Goal: Check status

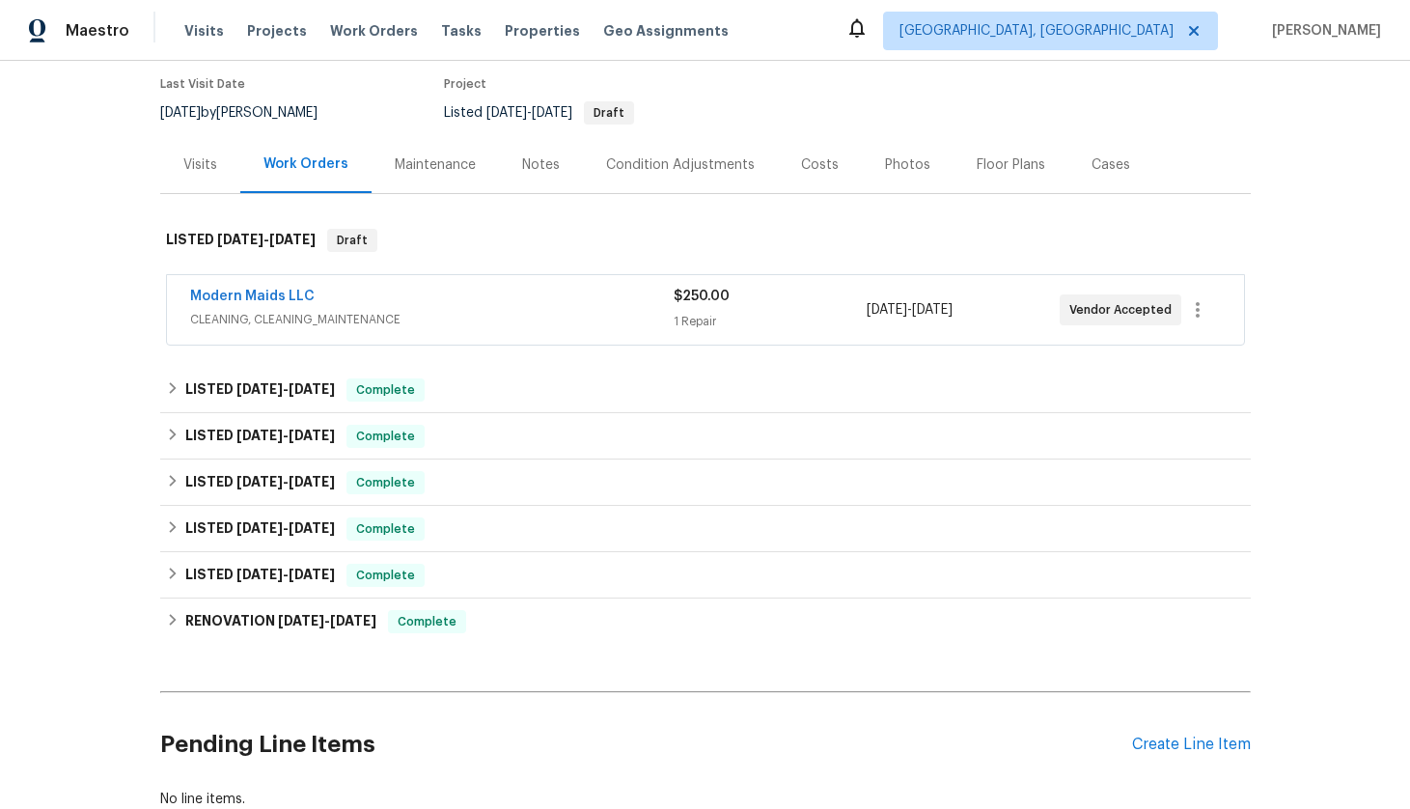
scroll to position [197, 0]
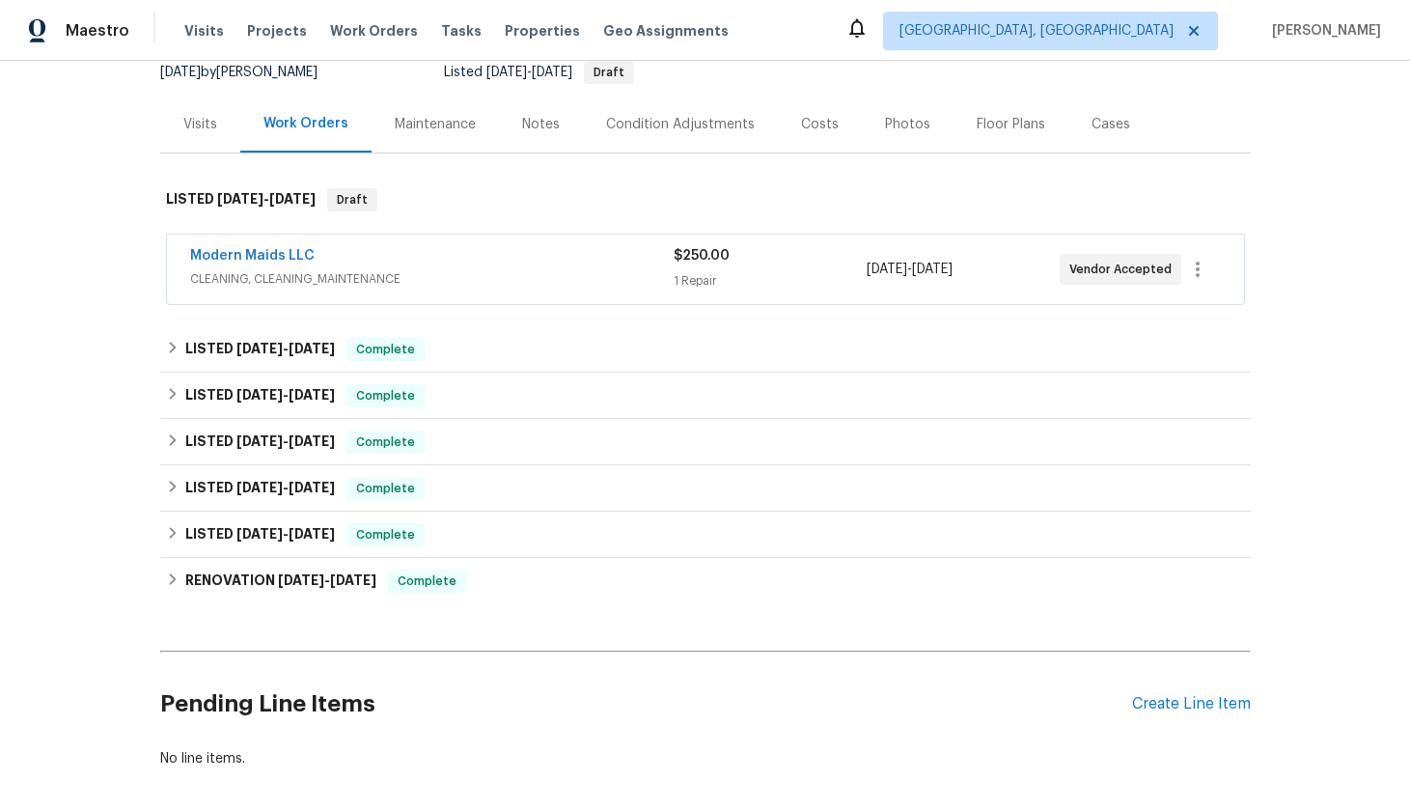
click at [451, 324] on div "Back to all projects [STREET_ADDRESS] 3 Beds | 2 Baths | Total: 1620 ft² | Abov…" at bounding box center [705, 335] width 1090 height 896
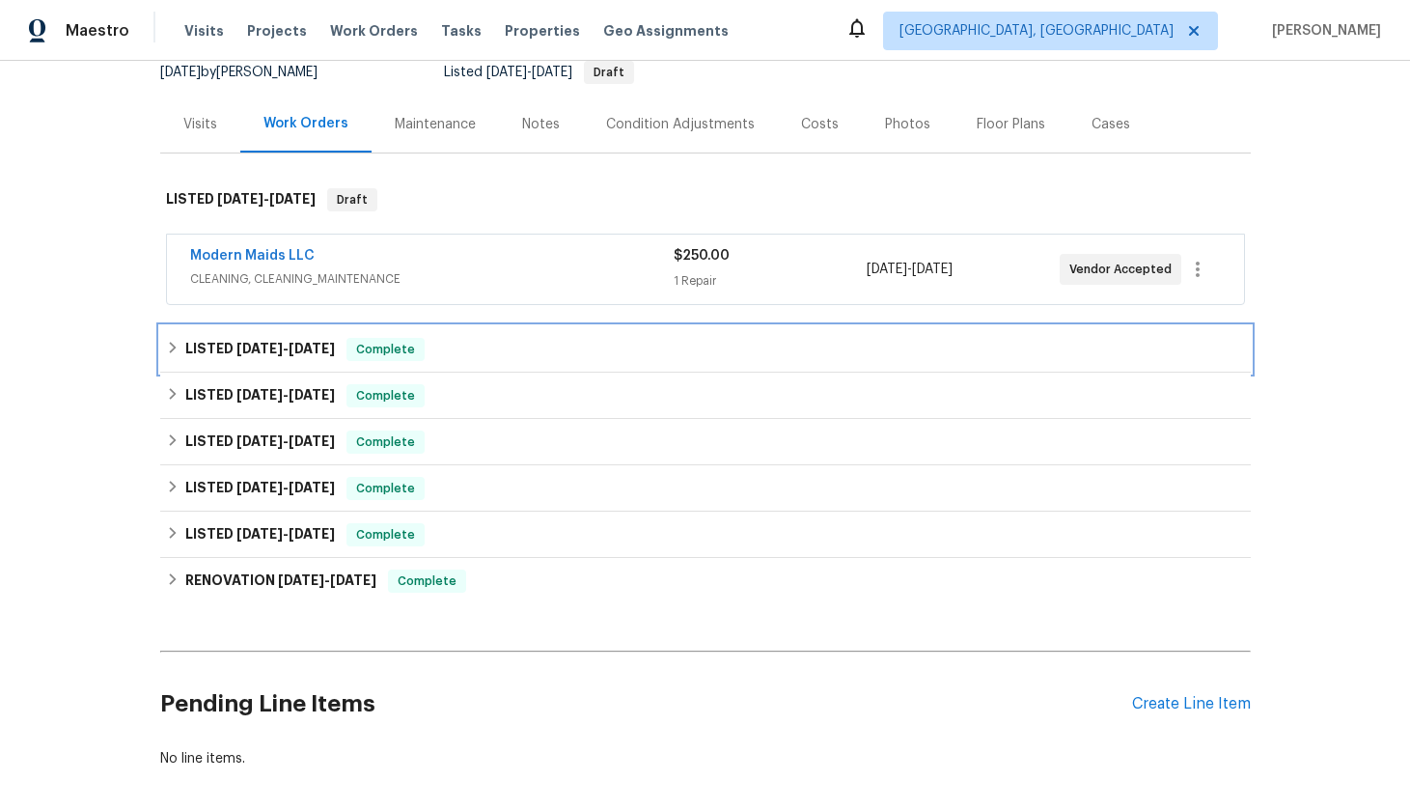
click at [446, 348] on div "LISTED [DATE] - [DATE] Complete" at bounding box center [705, 349] width 1079 height 23
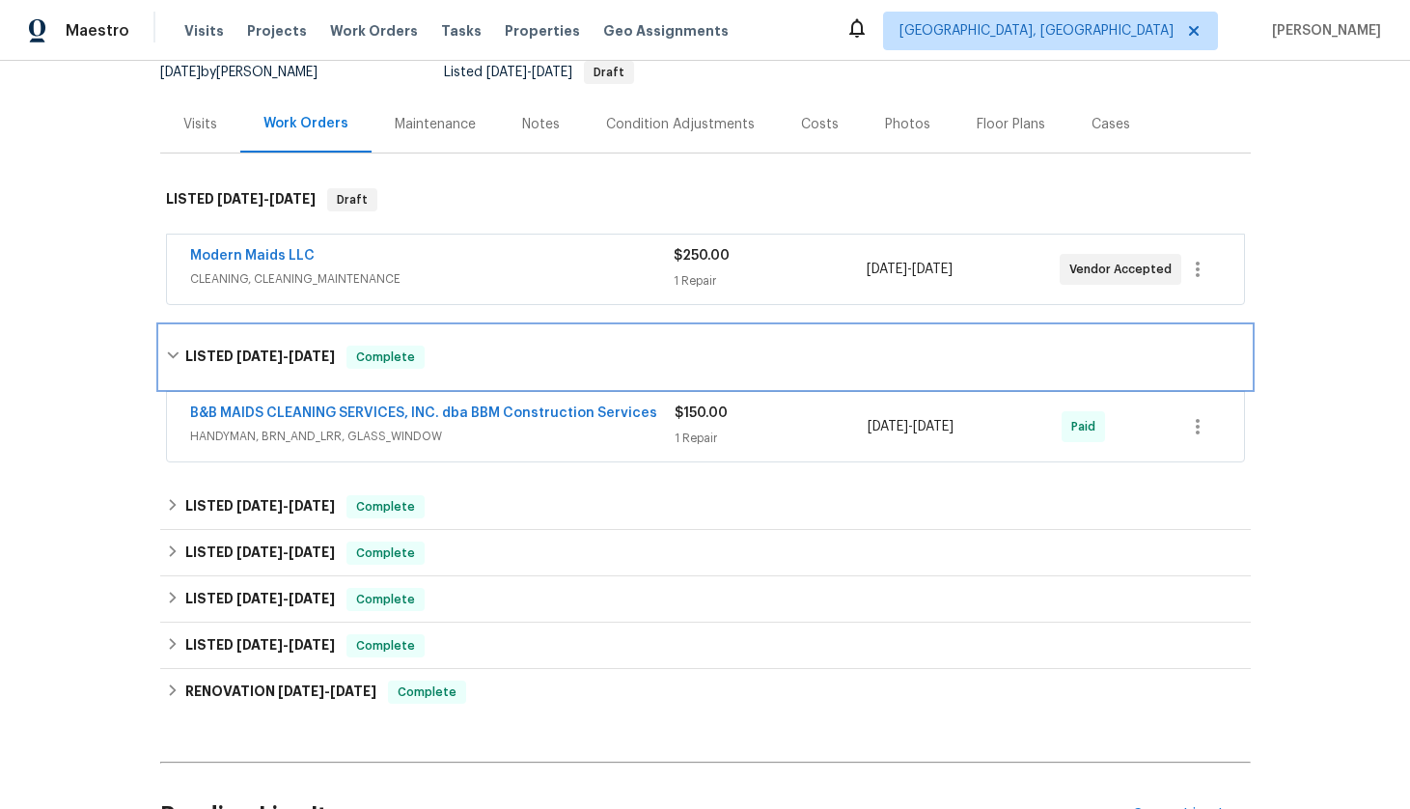
click at [446, 348] on div "LISTED [DATE] - [DATE] Complete" at bounding box center [705, 356] width 1079 height 23
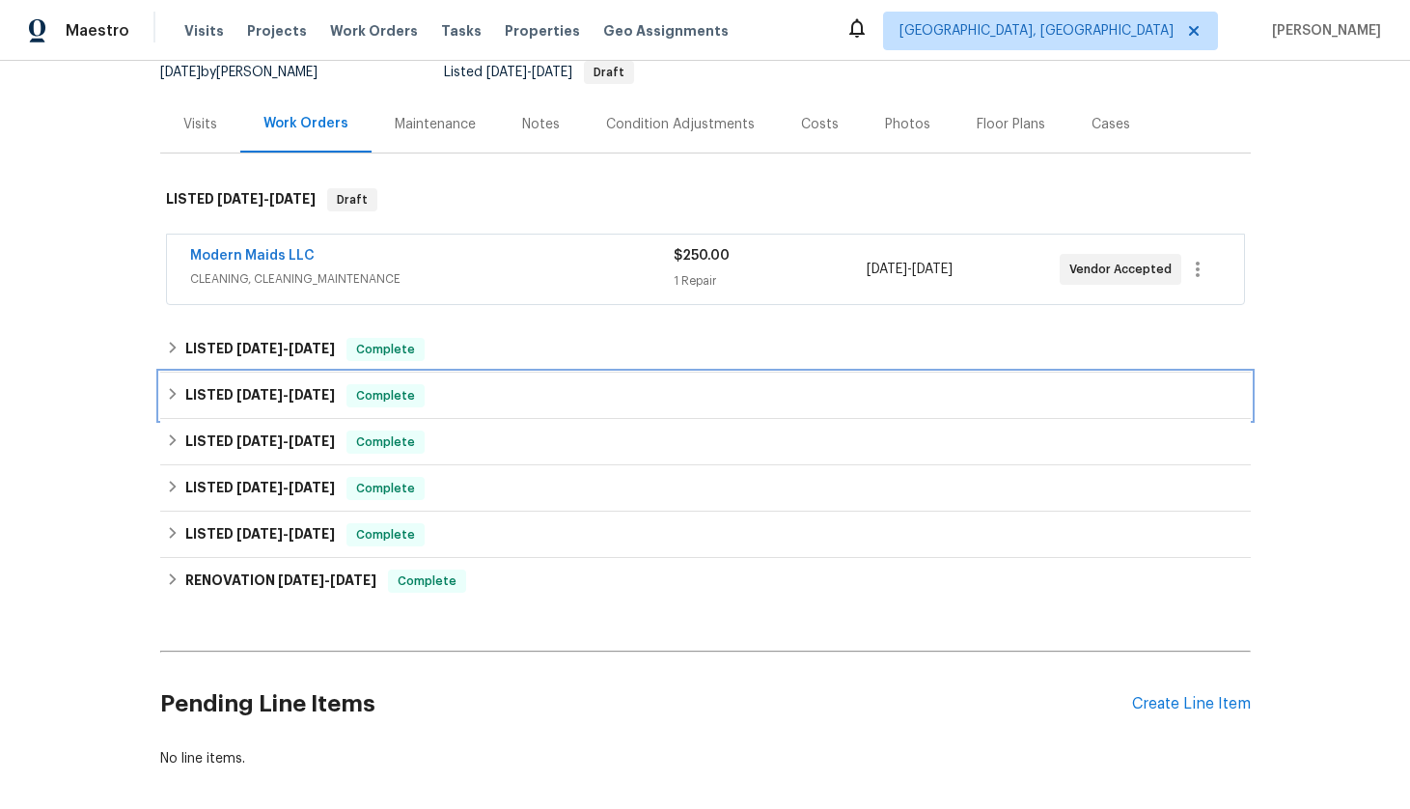
click at [456, 404] on div "LISTED [DATE] - [DATE] Complete" at bounding box center [705, 395] width 1079 height 23
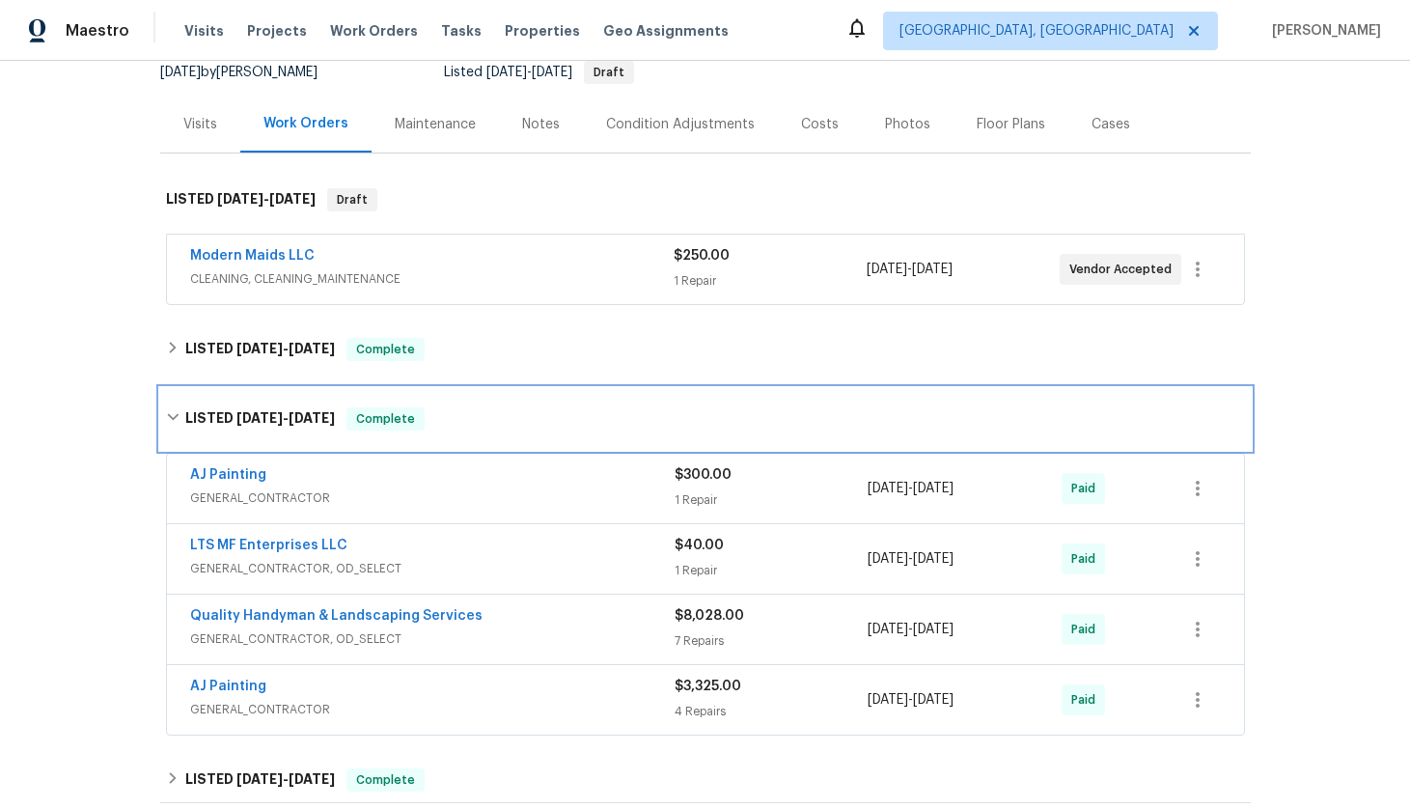
click at [456, 404] on div "LISTED [DATE] - [DATE] Complete" at bounding box center [705, 419] width 1090 height 62
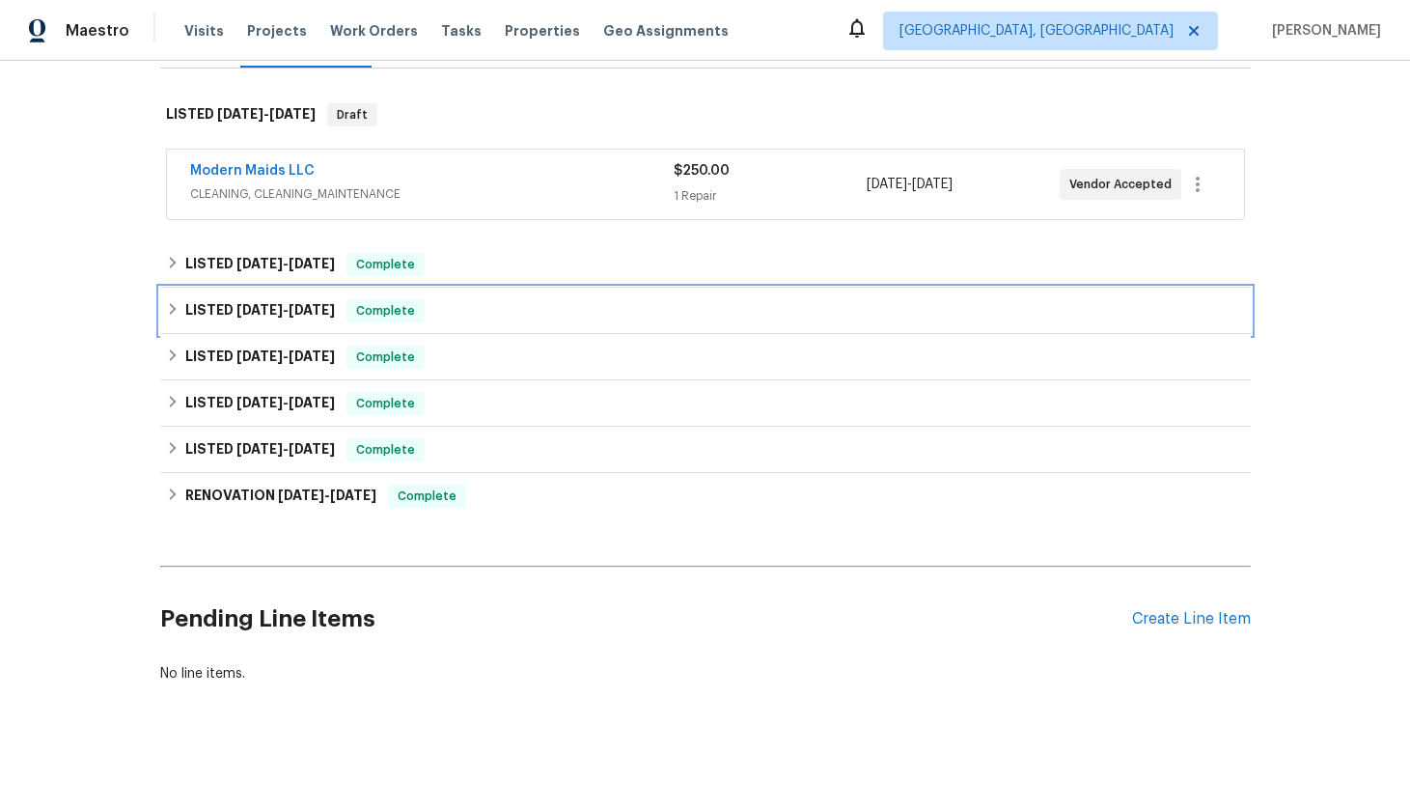
scroll to position [288, 0]
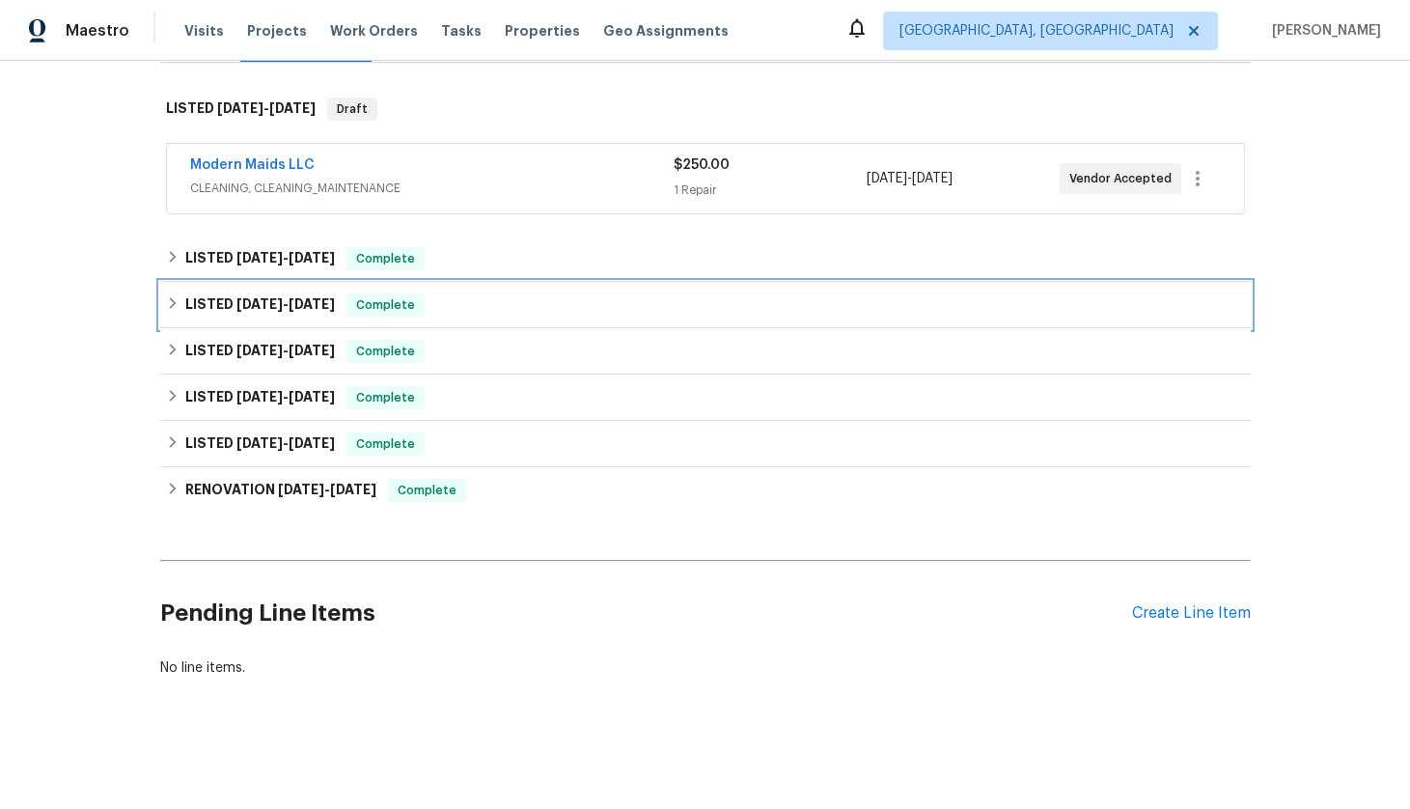
click at [467, 313] on div "LISTED [DATE] - [DATE] Complete" at bounding box center [705, 304] width 1079 height 23
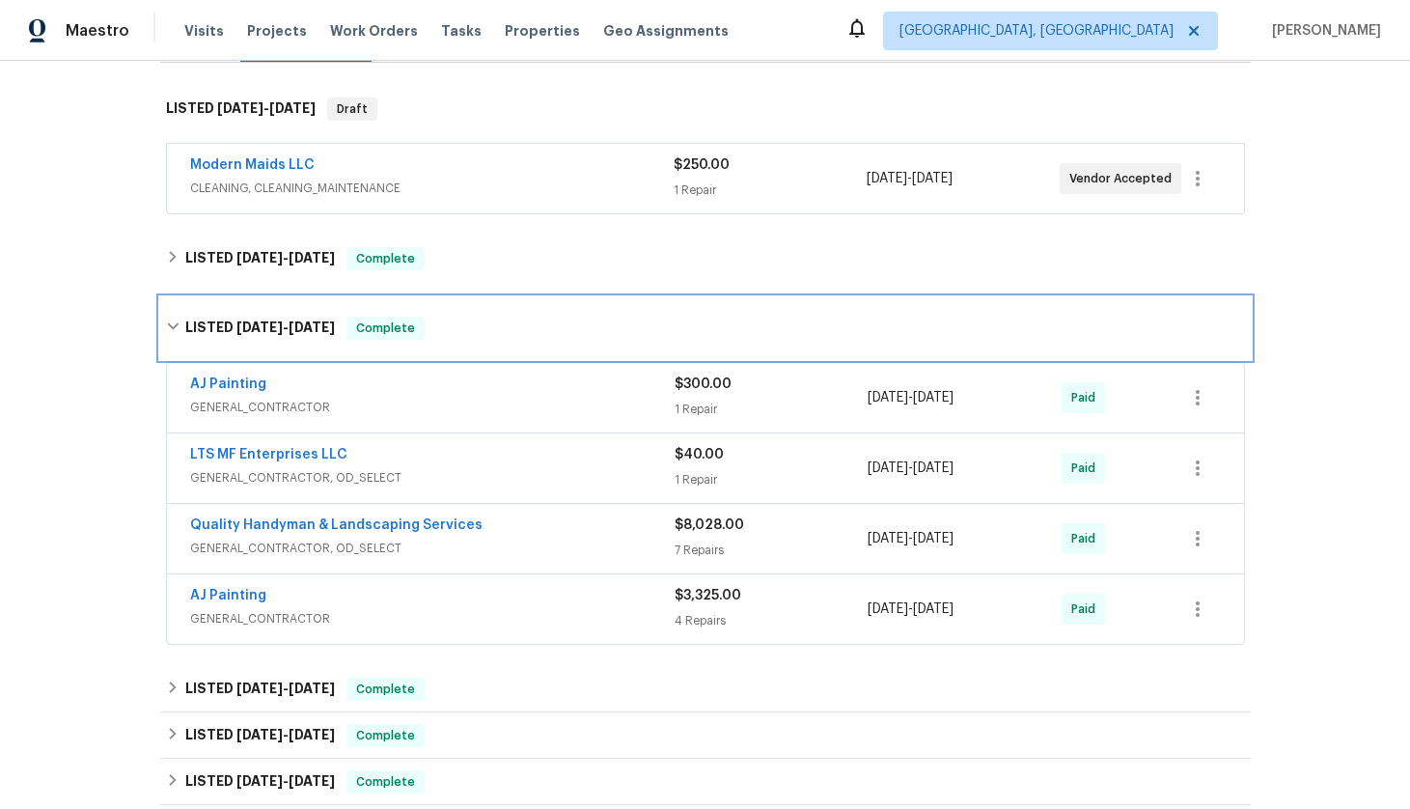
click at [467, 313] on div "LISTED [DATE] - [DATE] Complete" at bounding box center [705, 328] width 1090 height 62
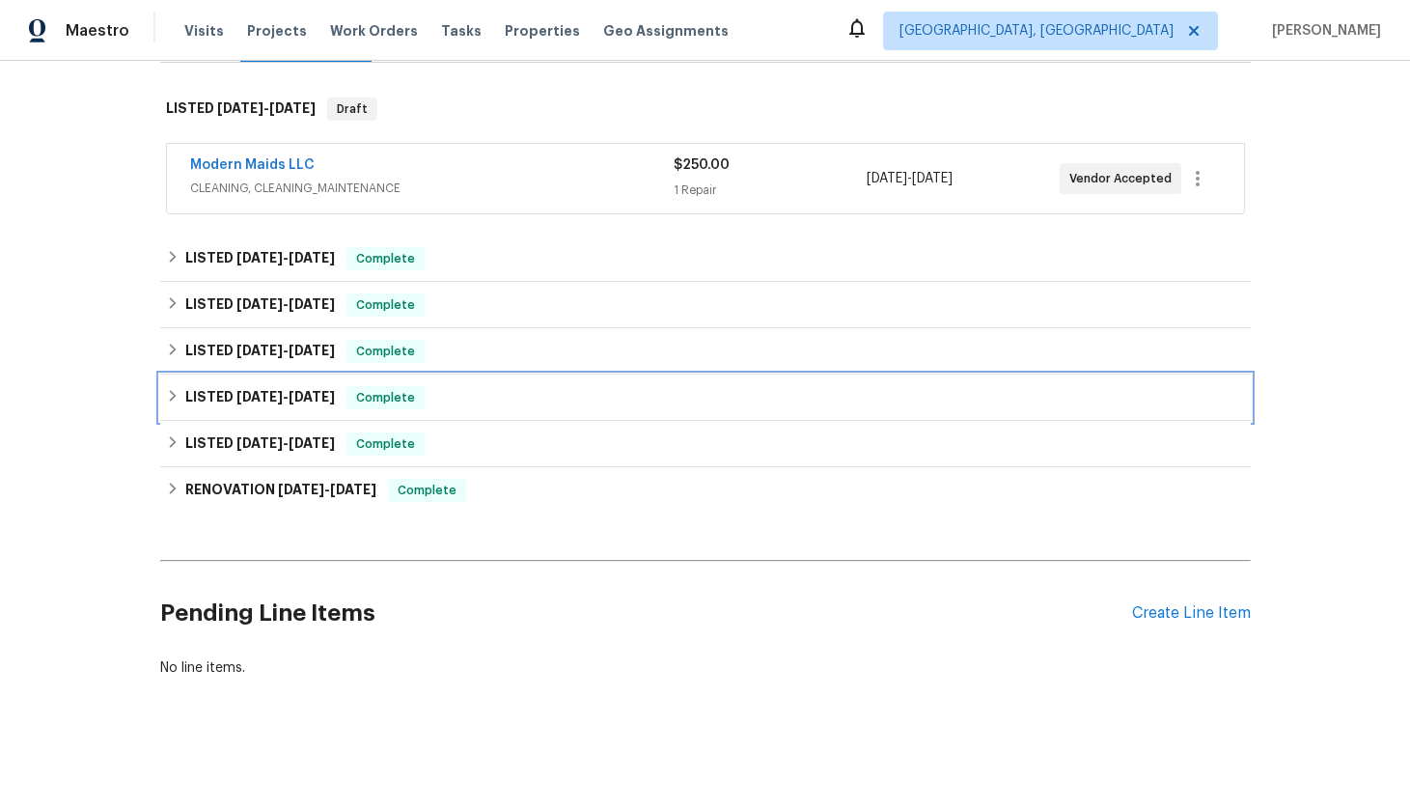
click at [477, 375] on div "LISTED [DATE] - [DATE] Complete" at bounding box center [705, 397] width 1090 height 46
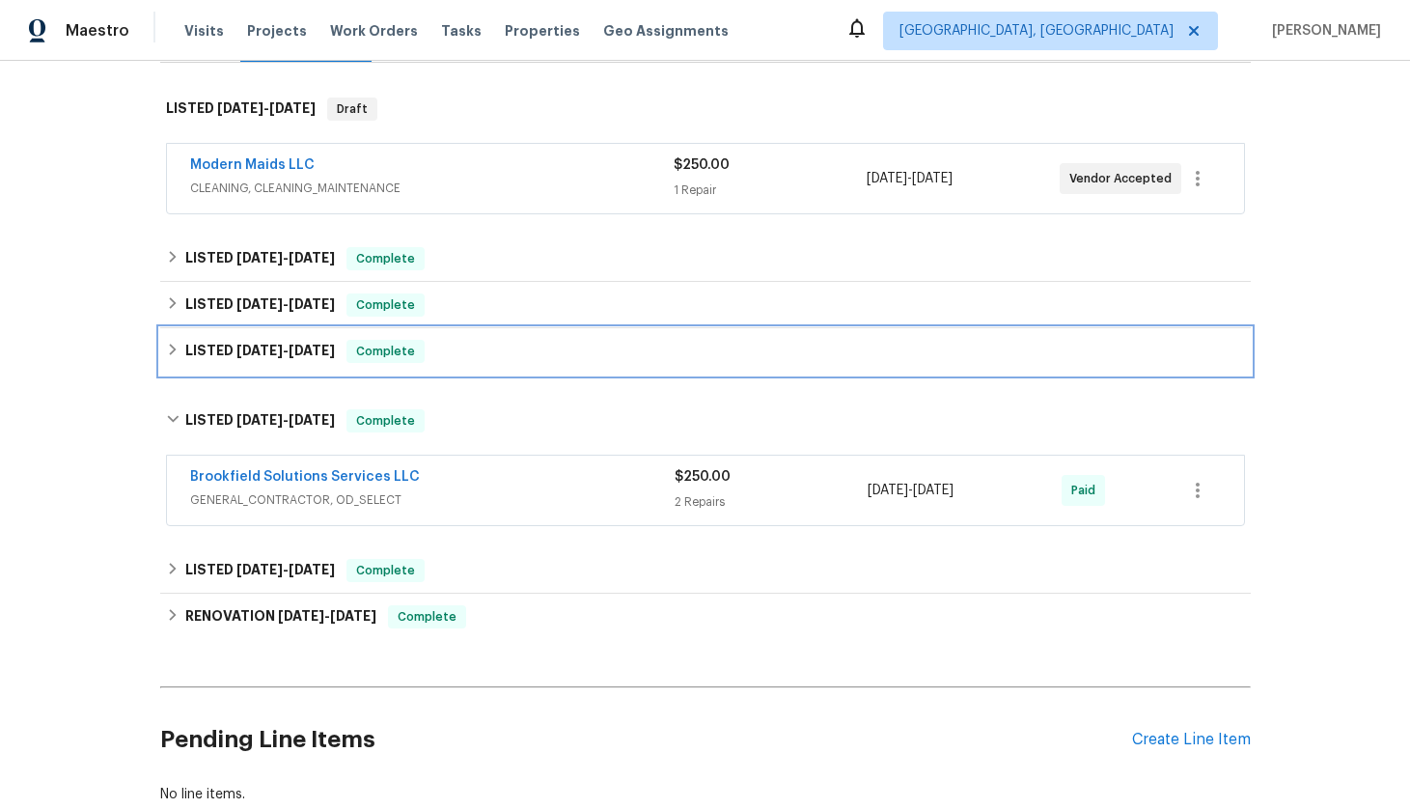
click at [481, 371] on div "LISTED [DATE] - [DATE] Complete" at bounding box center [705, 351] width 1090 height 46
